Goal: Information Seeking & Learning: Check status

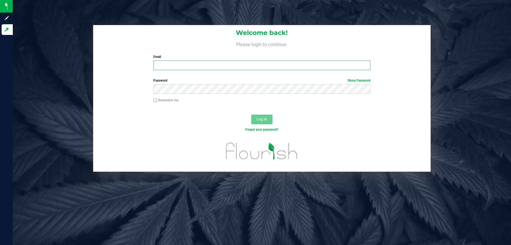
click at [192, 64] on input "Email" at bounding box center [261, 65] width 217 height 10
type input "jowillson@liveparallel.com"
click at [251, 114] on button "Log In" at bounding box center [261, 119] width 21 height 10
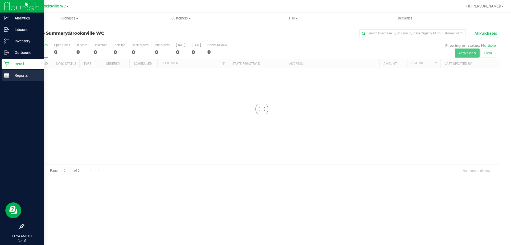
click at [13, 74] on p "Reports" at bounding box center [25, 75] width 32 height 6
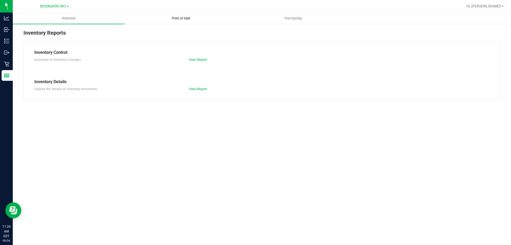
click at [180, 18] on span "Point of Sale" at bounding box center [181, 18] width 33 height 5
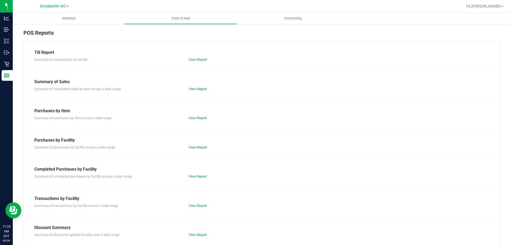
click at [199, 179] on div "Till Report Summary of transactions for all tills View Report Summary of Sales …" at bounding box center [261, 157] width 477 height 233
click at [194, 176] on link "View Report" at bounding box center [198, 176] width 18 height 4
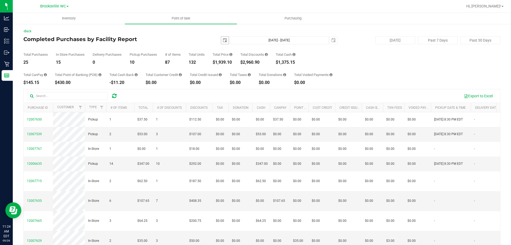
click at [223, 39] on span "select" at bounding box center [225, 40] width 4 height 4
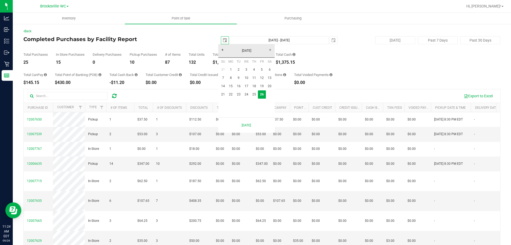
scroll to position [0, 13]
click at [222, 48] on link "September 2025" at bounding box center [246, 51] width 57 height 8
click at [222, 48] on link "2025" at bounding box center [246, 51] width 57 height 8
click at [237, 80] on link "2024" at bounding box center [240, 80] width 14 height 14
click at [243, 96] on link "Oct" at bounding box center [240, 95] width 14 height 14
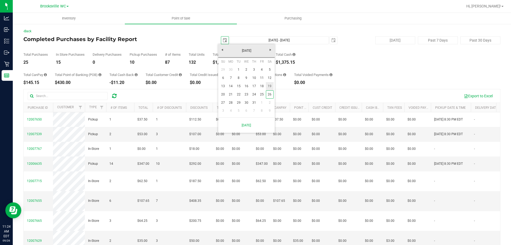
click at [269, 86] on link "19" at bounding box center [270, 86] width 8 height 8
type input "2024-10-19"
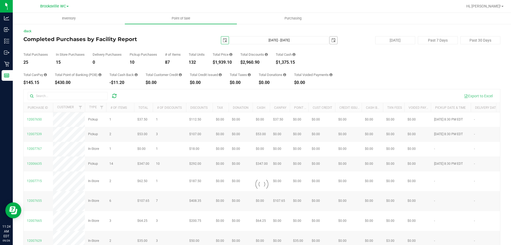
click at [332, 42] on span "select" at bounding box center [333, 39] width 7 height 7
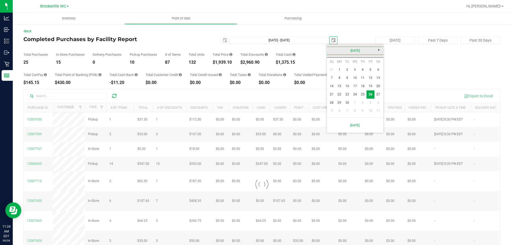
click at [336, 48] on link "September 2025" at bounding box center [355, 51] width 57 height 8
click at [328, 51] on link "2025" at bounding box center [355, 51] width 57 height 8
click at [351, 80] on link "2024" at bounding box center [349, 80] width 14 height 14
click at [346, 89] on link "Oct" at bounding box center [349, 95] width 14 height 14
click at [378, 84] on link "19" at bounding box center [379, 85] width 8 height 8
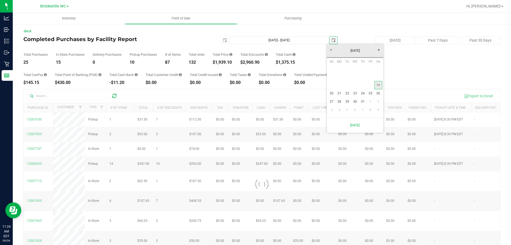
type input "Oct 19, 2024 - Oct 19, 2024"
type input "2024-10-19"
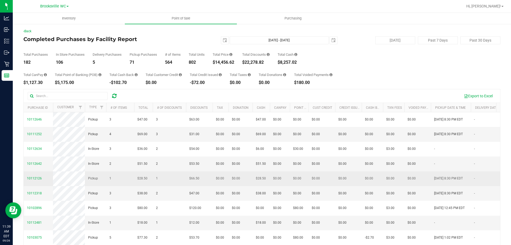
drag, startPoint x: 55, startPoint y: 111, endPoint x: 32, endPoint y: 182, distance: 73.9
click at [18, 175] on div "Back Completed Purchases by Facility Report 2024-10-19 Oct 19, 2024 - Oct 19, 2…" at bounding box center [262, 153] width 498 height 261
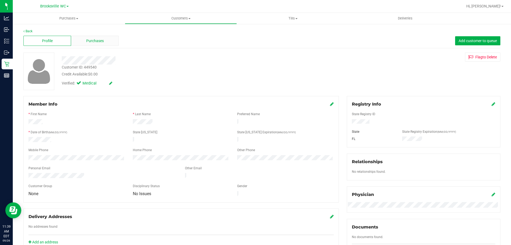
click at [92, 38] on span "Purchases" at bounding box center [95, 41] width 18 height 6
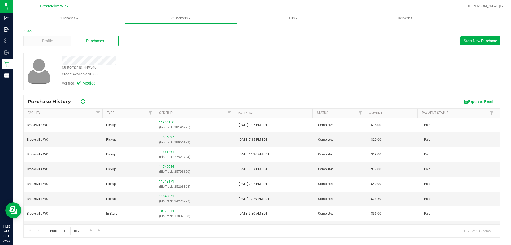
click at [27, 31] on link "Back" at bounding box center [27, 31] width 9 height 4
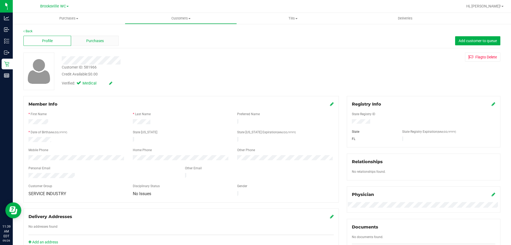
click at [79, 45] on div "Purchases" at bounding box center [95, 41] width 48 height 10
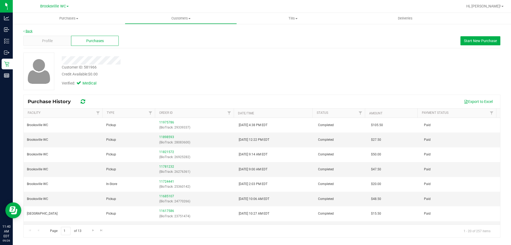
click at [26, 30] on link "Back" at bounding box center [27, 31] width 9 height 4
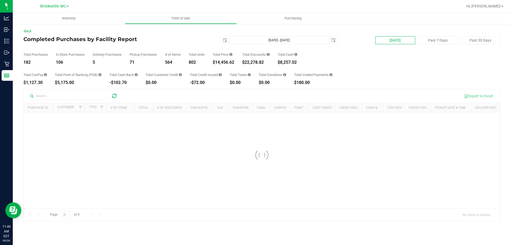
click at [398, 39] on button "[DATE]" at bounding box center [395, 40] width 40 height 8
type input "[DATE] - [DATE]"
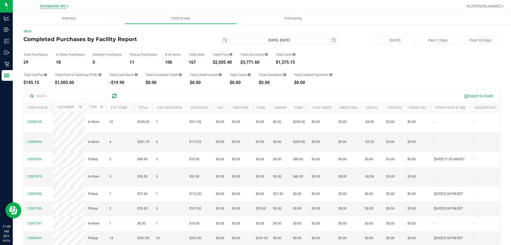
click at [56, 6] on span "Brooksville WC" at bounding box center [53, 6] width 26 height 5
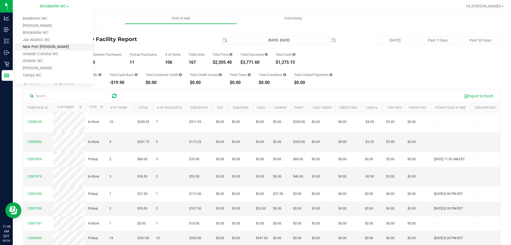
click at [55, 47] on link "New Port [PERSON_NAME]" at bounding box center [54, 46] width 78 height 7
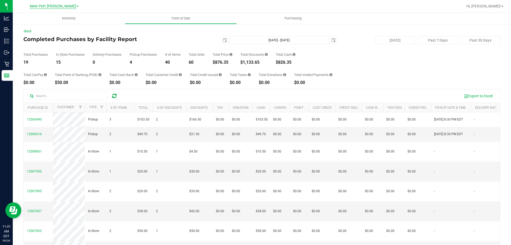
click at [44, 4] on span "New Port [PERSON_NAME]" at bounding box center [53, 6] width 46 height 5
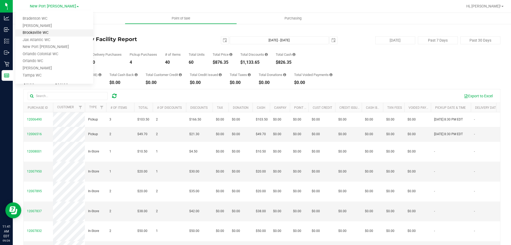
click at [52, 32] on link "Brooksville WC" at bounding box center [54, 32] width 78 height 7
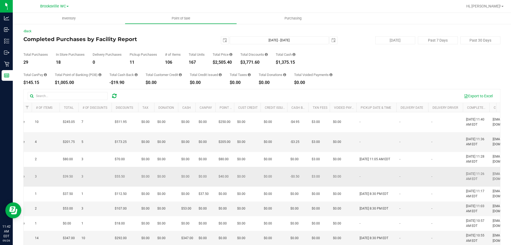
scroll to position [0, 132]
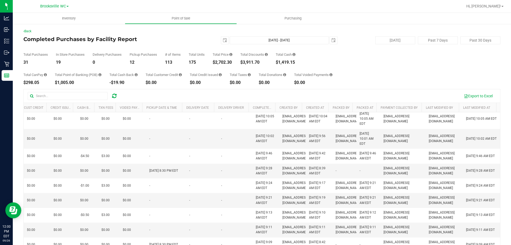
scroll to position [379, 293]
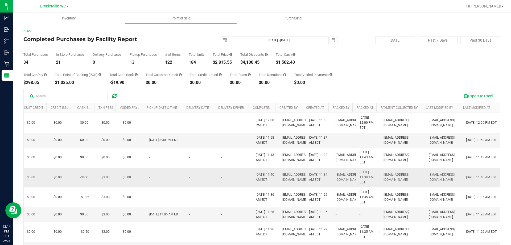
scroll to position [0, 293]
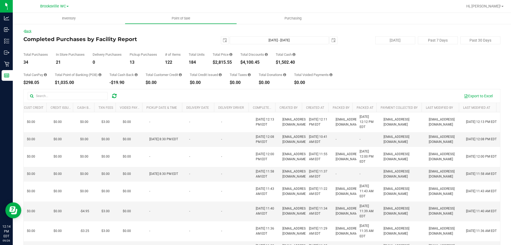
click at [28, 31] on link "Back" at bounding box center [27, 31] width 8 height 4
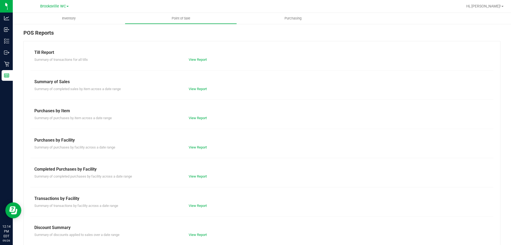
click at [201, 180] on div "Till Report Summary of transactions for all tills View Report Summary of Sales …" at bounding box center [261, 157] width 477 height 233
click at [198, 171] on div "Completed Purchases by Facility" at bounding box center [261, 169] width 455 height 6
click at [195, 178] on link "View Report" at bounding box center [198, 176] width 18 height 4
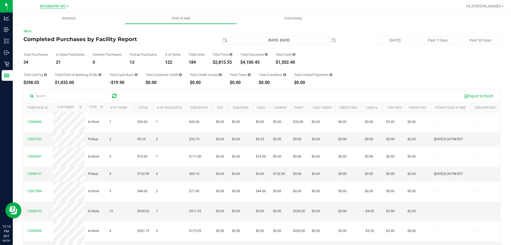
click at [58, 7] on span "Brooksville WC" at bounding box center [53, 6] width 26 height 5
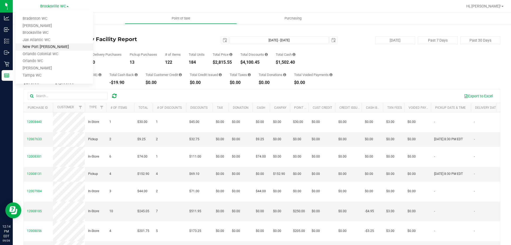
click at [53, 50] on link "New Port [PERSON_NAME]" at bounding box center [54, 46] width 78 height 7
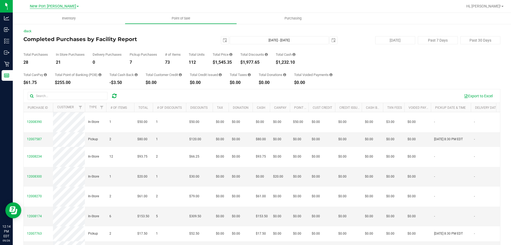
click at [56, 6] on span "New Port [PERSON_NAME]" at bounding box center [53, 6] width 46 height 5
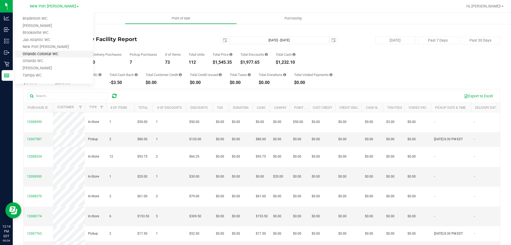
click at [55, 51] on link "Orlando Colonial WC" at bounding box center [54, 54] width 78 height 7
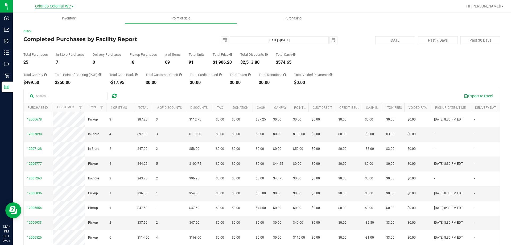
click at [50, 8] on span "Orlando Colonial WC" at bounding box center [53, 6] width 36 height 5
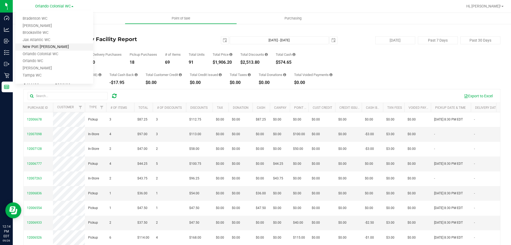
click at [44, 46] on link "New Port Richey WC" at bounding box center [54, 46] width 78 height 7
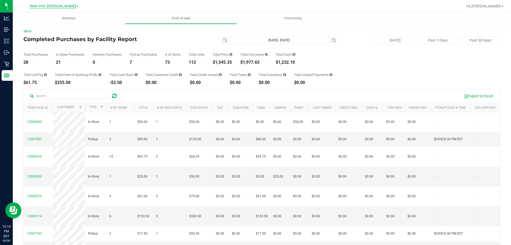
click at [56, 7] on span "New Port Richey WC" at bounding box center [53, 6] width 46 height 5
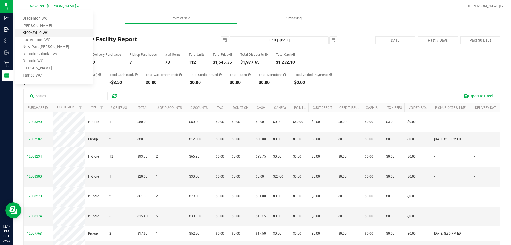
click at [48, 32] on link "Brooksville WC" at bounding box center [54, 32] width 78 height 7
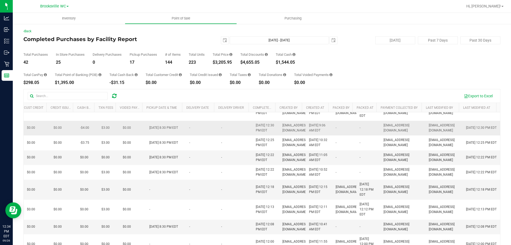
scroll to position [0, 293]
